Goal: Task Accomplishment & Management: Manage account settings

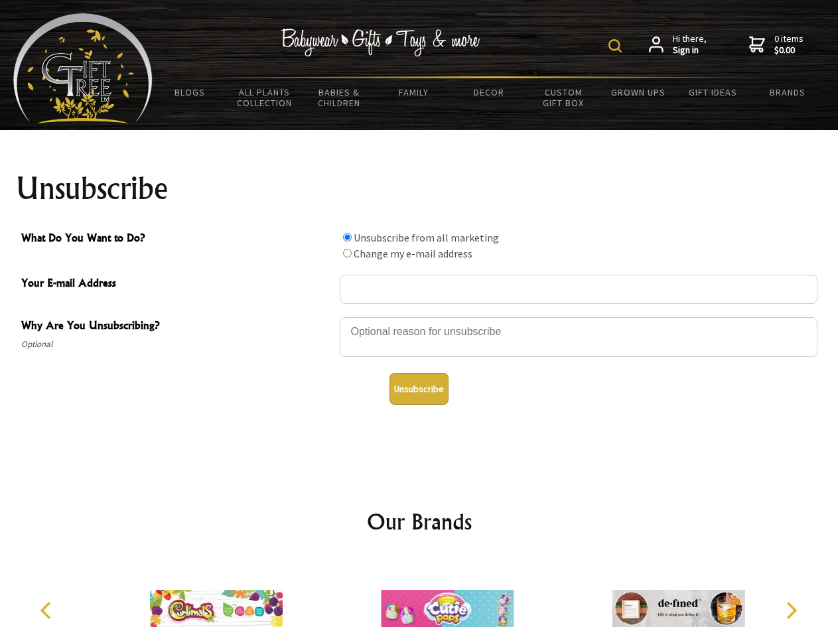
click at [617, 46] on img at bounding box center [615, 45] width 13 height 13
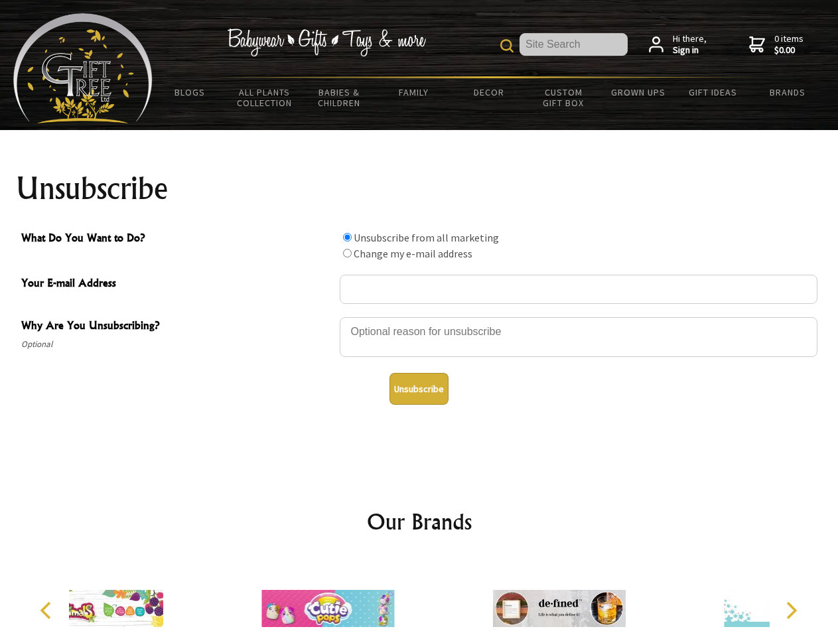
click at [420, 317] on div at bounding box center [579, 339] width 478 height 46
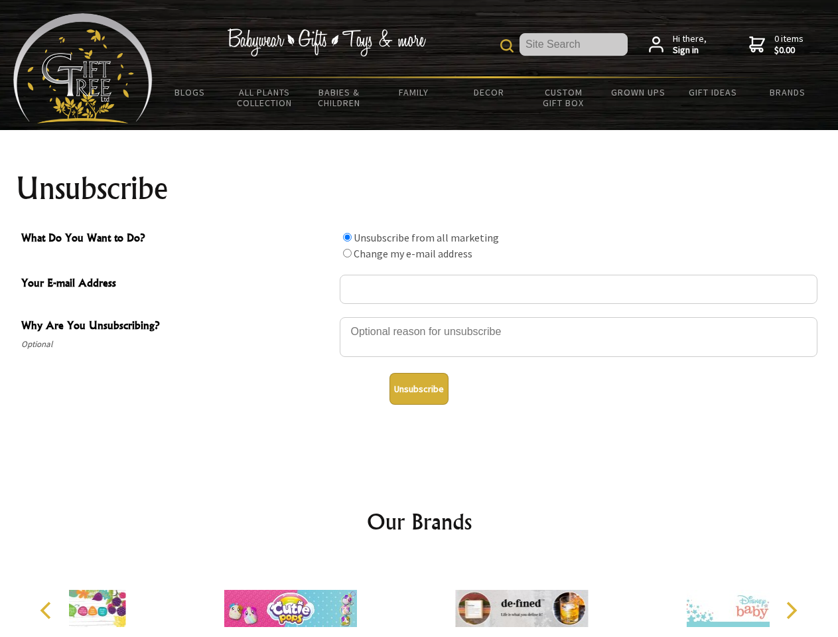
click at [347, 237] on input "What Do You Want to Do?" at bounding box center [347, 237] width 9 height 9
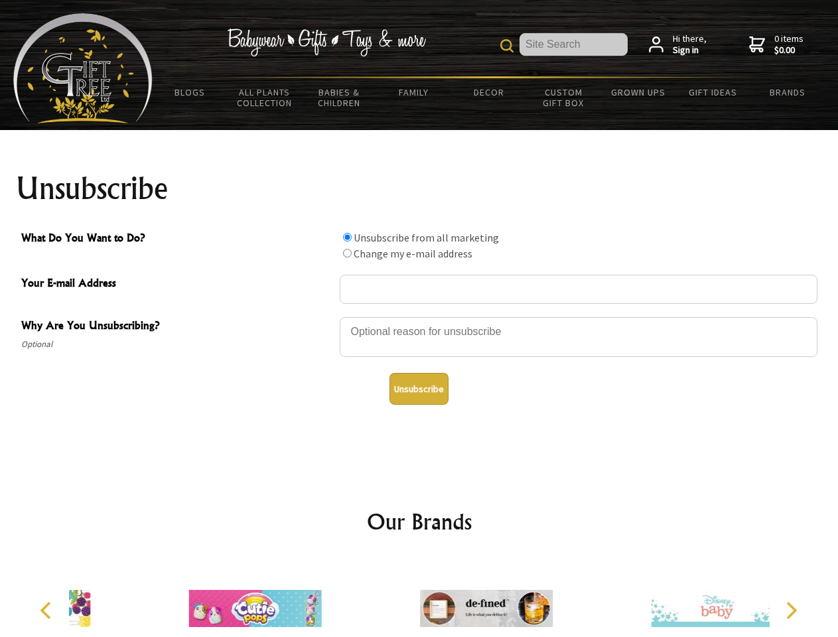
click at [347, 253] on input "What Do You Want to Do?" at bounding box center [347, 253] width 9 height 9
radio input "true"
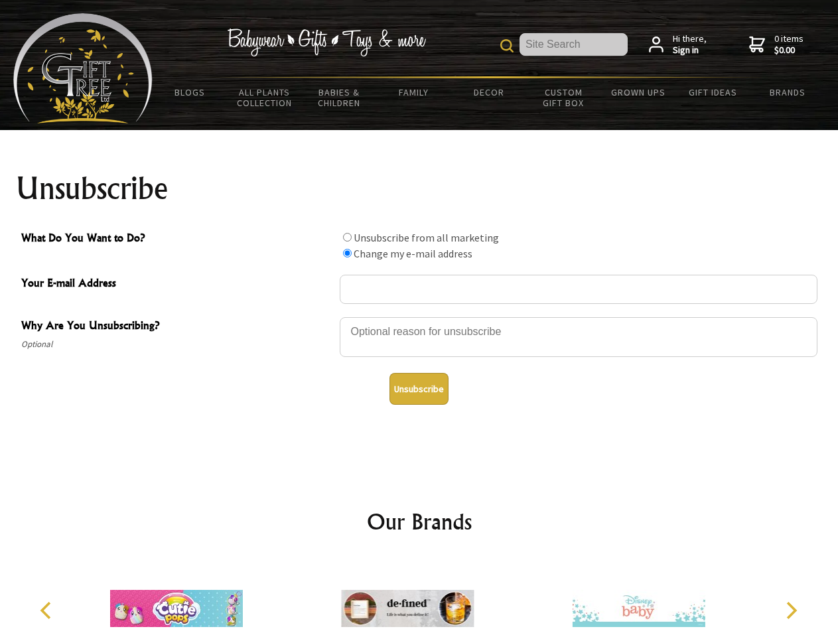
click at [419, 389] on button "Unsubscribe" at bounding box center [419, 389] width 59 height 32
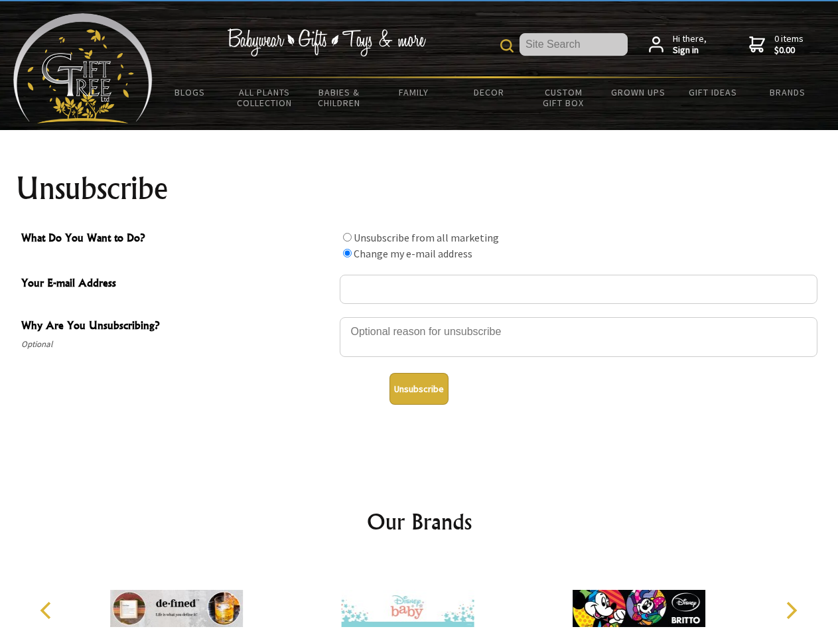
click at [48, 611] on icon "Previous" at bounding box center [47, 610] width 17 height 17
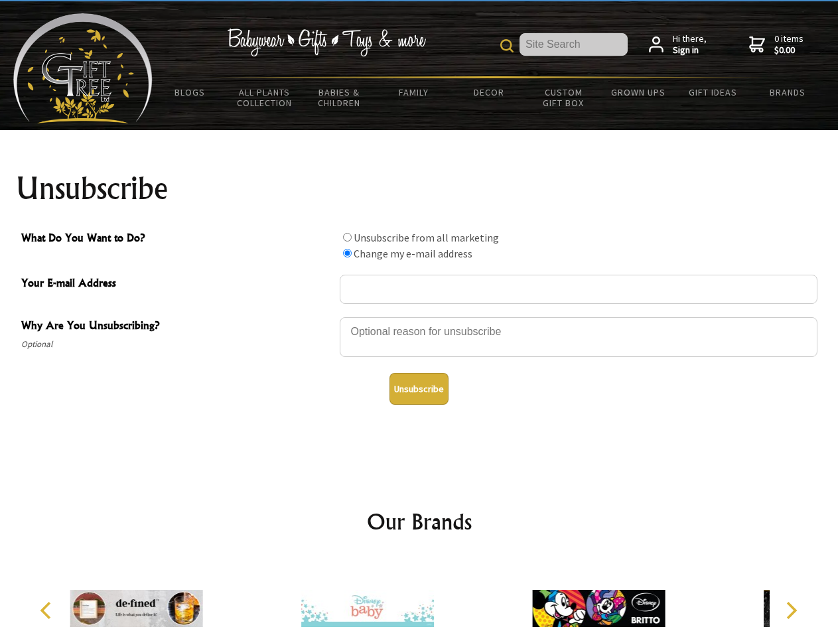
click at [791, 611] on icon "Next" at bounding box center [790, 610] width 17 height 17
